Goal: Navigation & Orientation: Find specific page/section

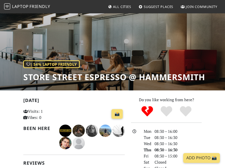
scroll to position [58, 0]
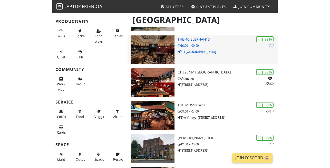
scroll to position [424, 0]
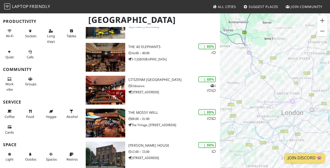
drag, startPoint x: 277, startPoint y: 79, endPoint x: 220, endPoint y: 50, distance: 63.7
click at [220, 50] on div at bounding box center [275, 97] width 110 height 168
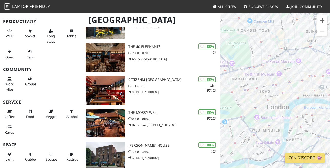
drag, startPoint x: 264, startPoint y: 96, endPoint x: 245, endPoint y: 95, distance: 18.8
click at [225, 95] on div at bounding box center [275, 97] width 110 height 168
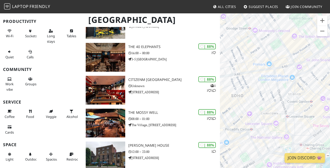
drag, startPoint x: 271, startPoint y: 74, endPoint x: 287, endPoint y: 86, distance: 19.9
click at [225, 86] on div at bounding box center [275, 97] width 110 height 168
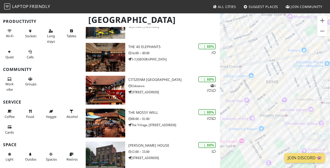
drag, startPoint x: 271, startPoint y: 131, endPoint x: 262, endPoint y: 101, distance: 32.1
click at [225, 101] on div at bounding box center [275, 97] width 110 height 168
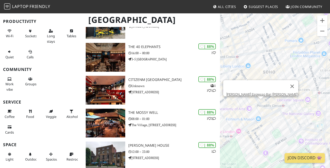
click at [225, 101] on div "[PERSON_NAME] Espresso Bar ([PERSON_NAME])" at bounding box center [275, 97] width 110 height 168
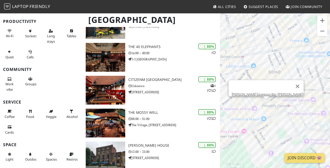
click at [225, 102] on div "[PERSON_NAME] Espresso Bar ([PERSON_NAME])" at bounding box center [275, 97] width 110 height 168
click at [225, 87] on div at bounding box center [261, 86] width 60 height 12
click at [225, 92] on link "[PERSON_NAME] Espresso Bar ([PERSON_NAME])" at bounding box center [267, 94] width 72 height 4
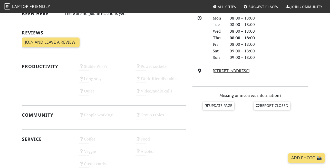
scroll to position [144, 0]
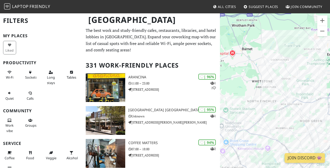
drag, startPoint x: 258, startPoint y: 101, endPoint x: 259, endPoint y: 30, distance: 71.3
click at [259, 30] on div at bounding box center [275, 97] width 110 height 168
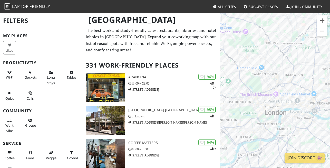
drag, startPoint x: 277, startPoint y: 84, endPoint x: 248, endPoint y: 27, distance: 64.1
click at [248, 27] on div at bounding box center [275, 97] width 110 height 168
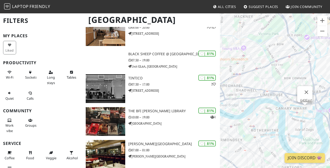
scroll to position [1742, 0]
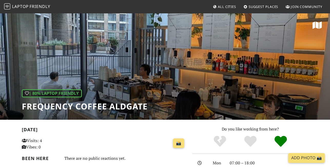
scroll to position [116, 0]
